Goal: Check status: Check status

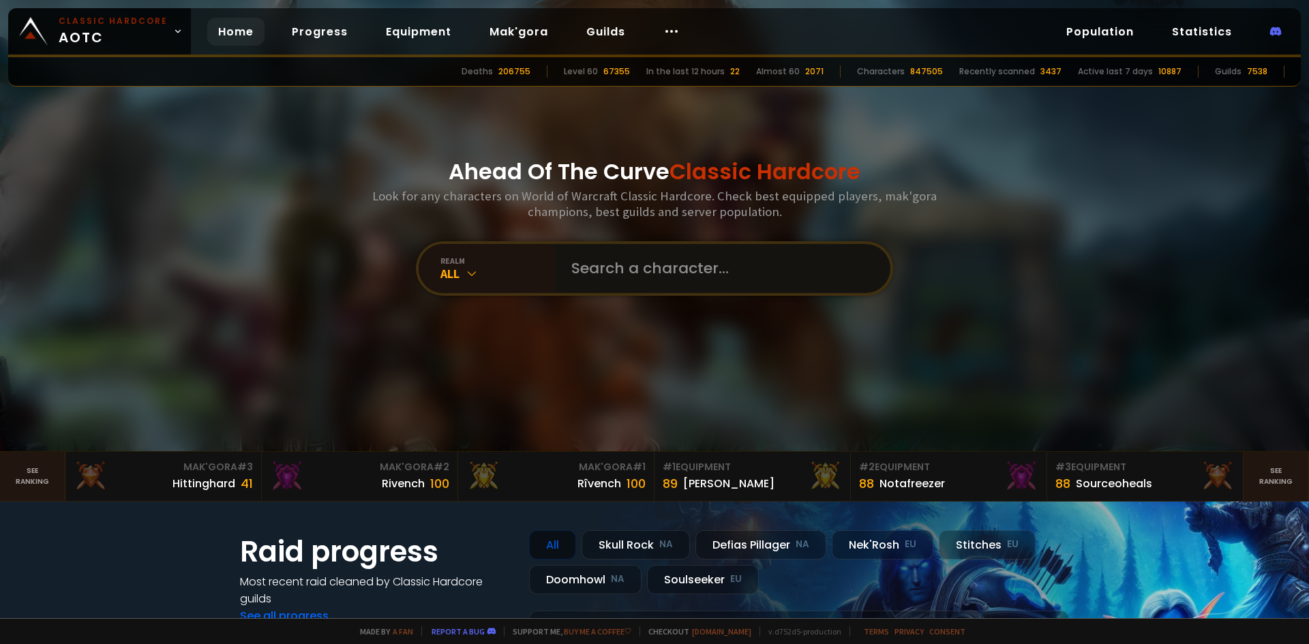
click at [623, 268] on input "text" at bounding box center [718, 268] width 311 height 49
type input "proudxx"
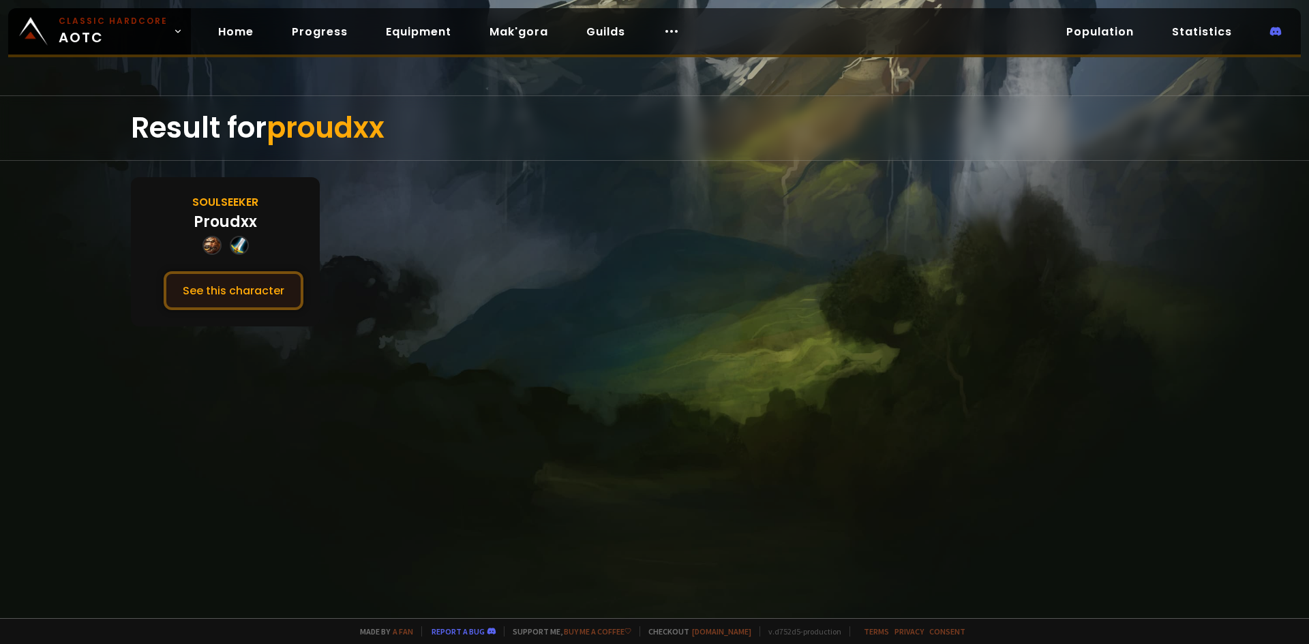
click at [257, 290] on button "See this character" at bounding box center [234, 290] width 140 height 39
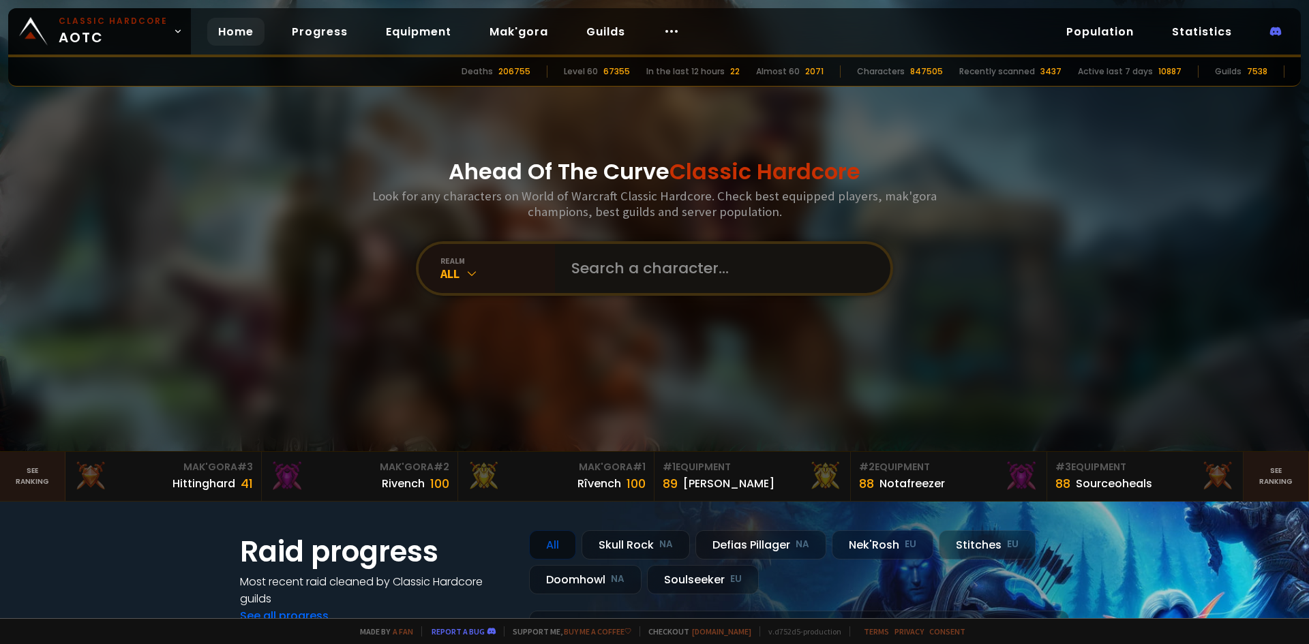
click at [675, 269] on input "text" at bounding box center [718, 268] width 311 height 49
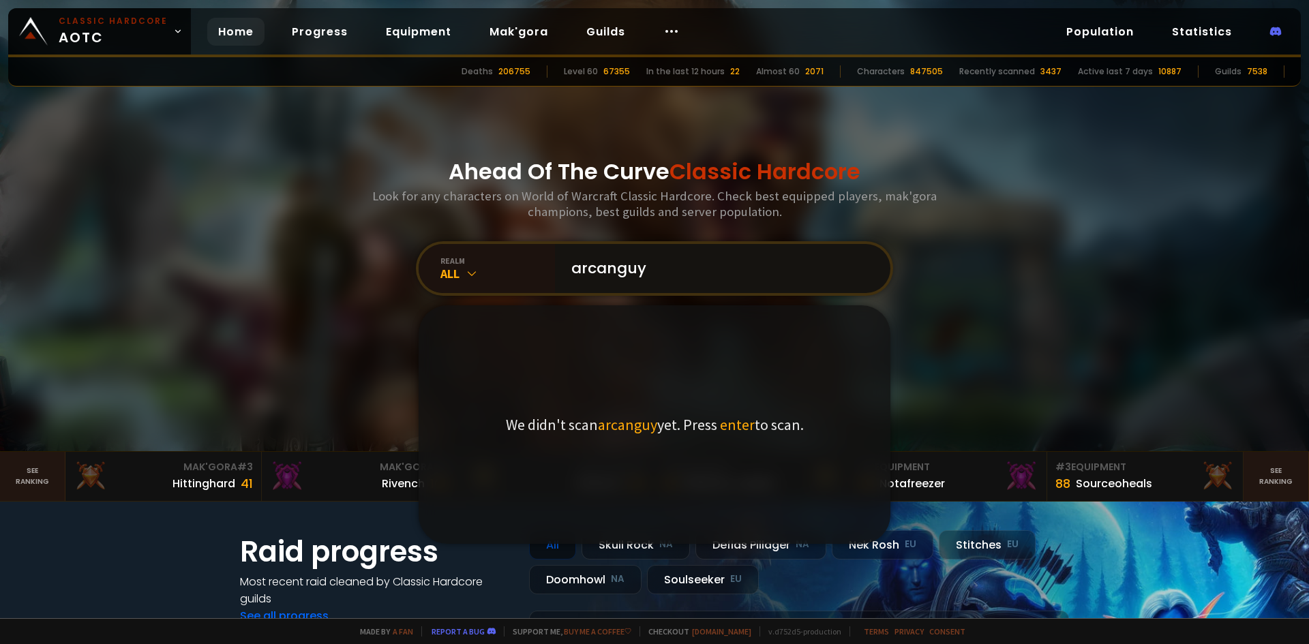
click at [670, 269] on input "arcanguy" at bounding box center [718, 268] width 311 height 49
click at [615, 269] on input "arcanguy" at bounding box center [718, 268] width 311 height 49
type input "arcaneguy"
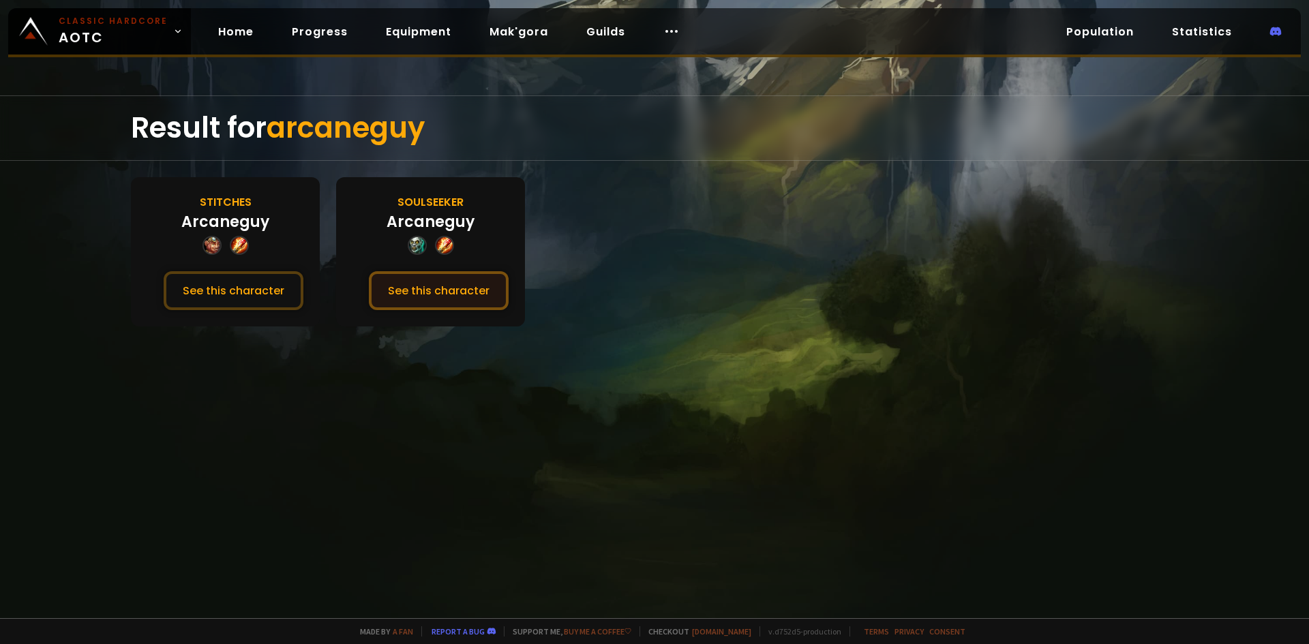
click at [428, 286] on button "See this character" at bounding box center [439, 290] width 140 height 39
